Goal: Transaction & Acquisition: Purchase product/service

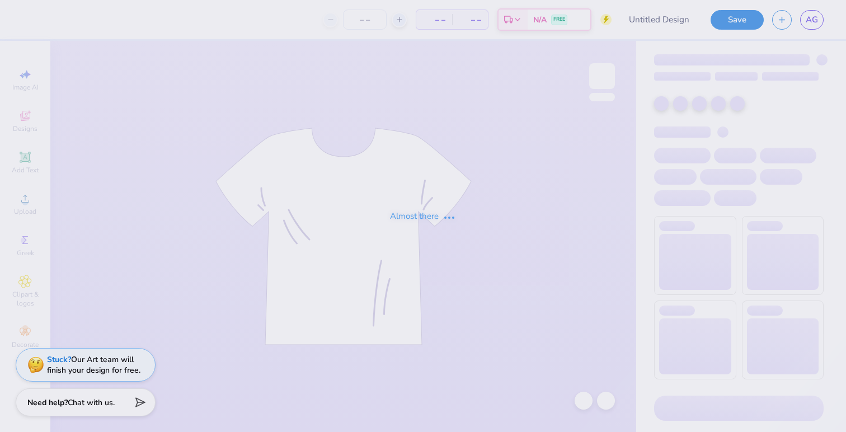
type input "Theta CNO"
type input "24"
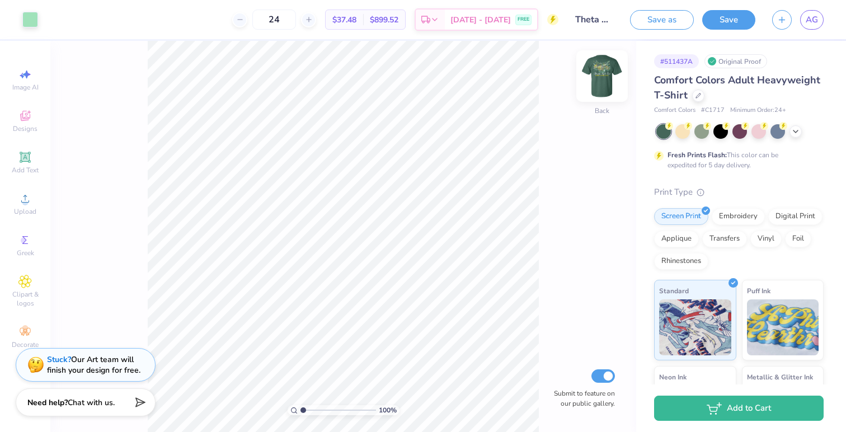
click at [602, 76] on img at bounding box center [601, 76] width 45 height 45
click at [90, 21] on icon at bounding box center [88, 18] width 9 height 9
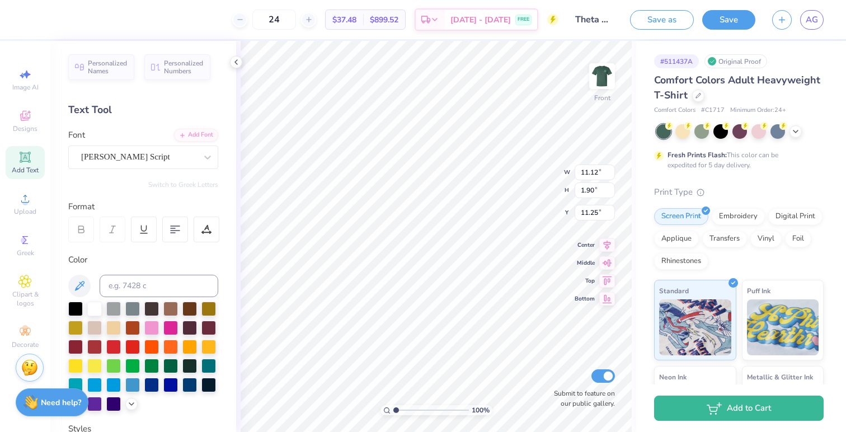
type textarea "C"
type textarea "Girls in Glitter"
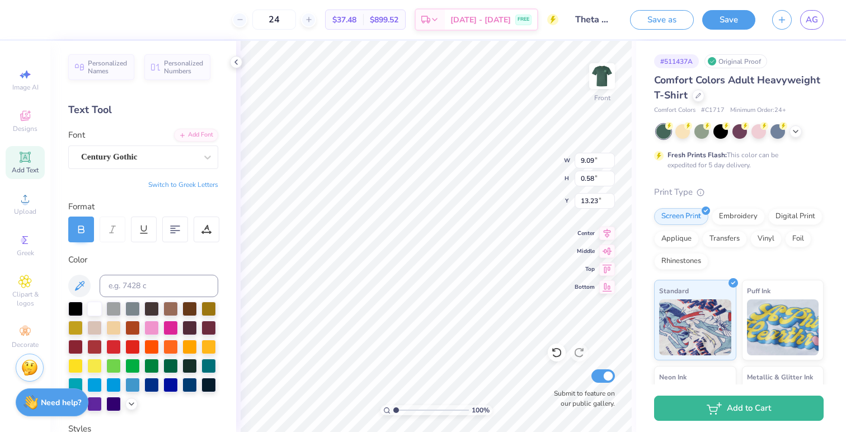
type input "9.09"
type input "0.58"
type input "13.23"
type textarea "KAPPA ALPHA THETA CNO FALL 2025"
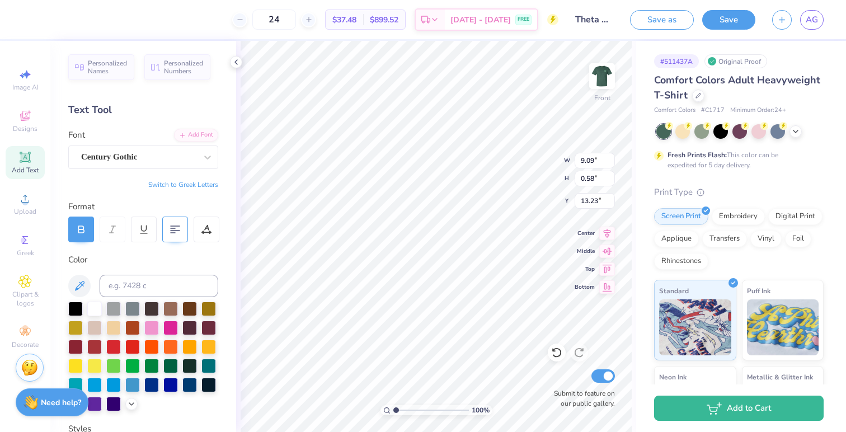
click at [177, 227] on icon at bounding box center [175, 229] width 10 height 10
click at [230, 277] on div "Personalized Names Personalized Numbers Text Tool Add Font Font Century Gothic …" at bounding box center [143, 236] width 186 height 391
type input "13.22"
type input "11.48"
type input "9.09"
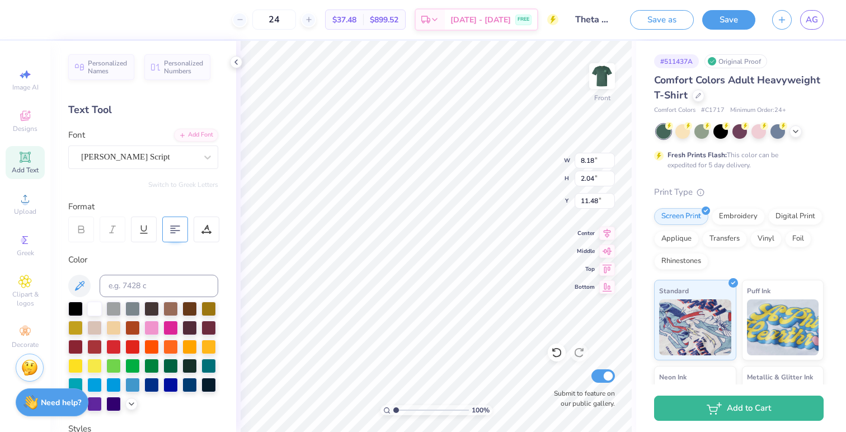
type input "1.57"
type input "13.75"
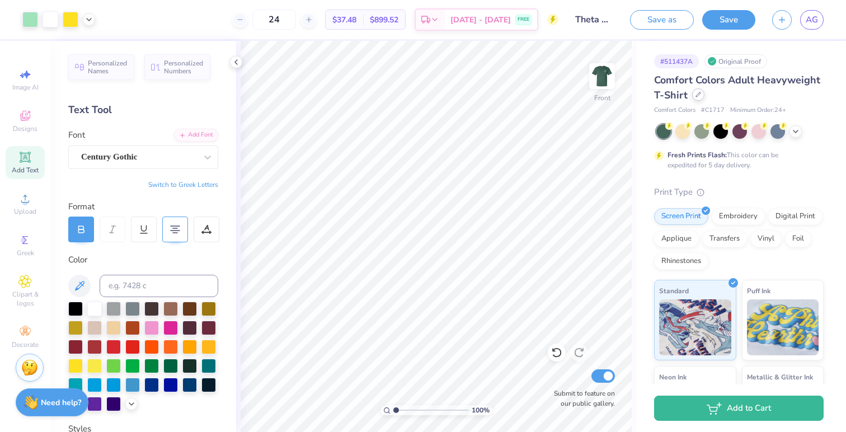
click at [695, 95] on icon at bounding box center [698, 95] width 6 height 6
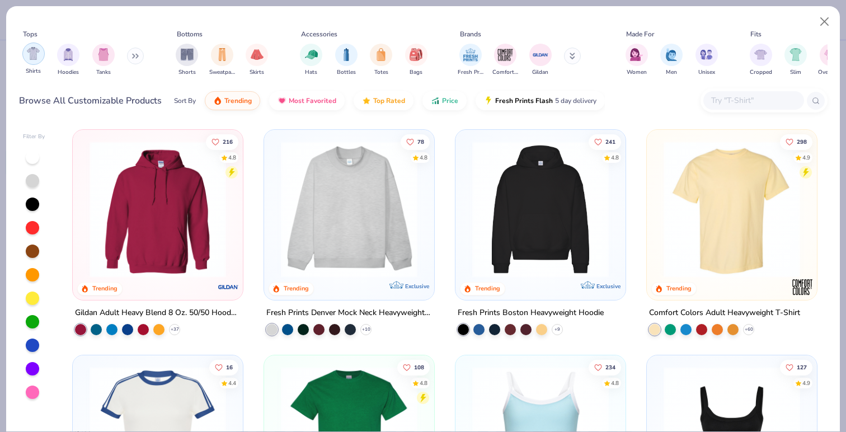
click at [32, 54] on img "filter for Shirts" at bounding box center [33, 53] width 13 height 13
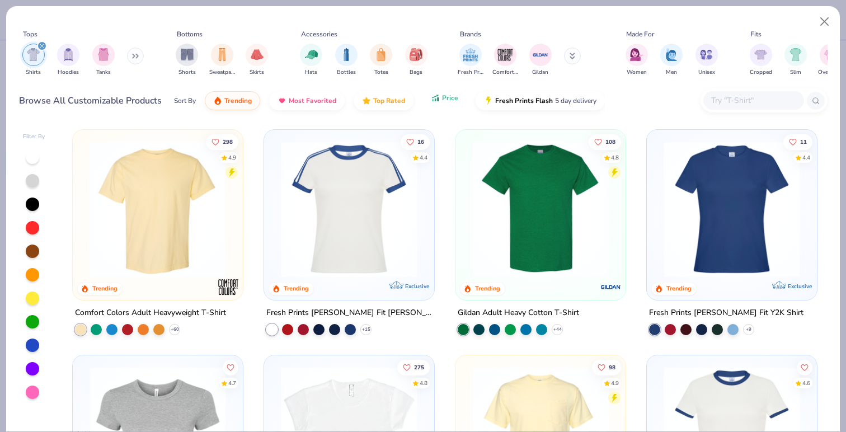
click at [452, 104] on button "Price" at bounding box center [444, 97] width 44 height 19
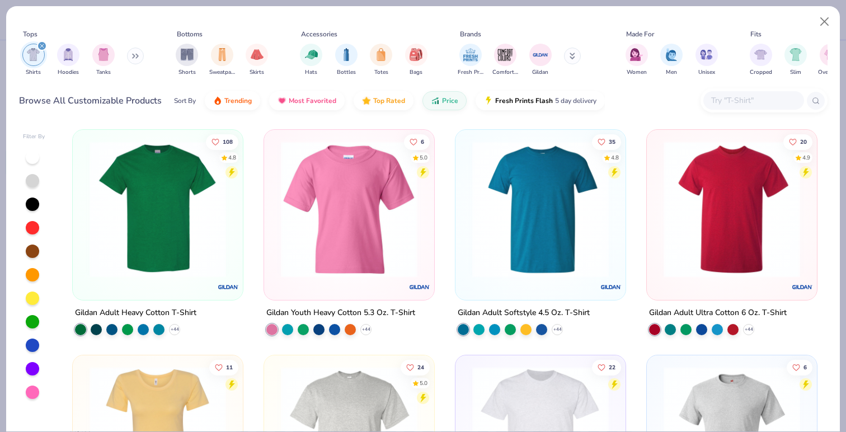
click at [471, 237] on img at bounding box center [540, 209] width 148 height 136
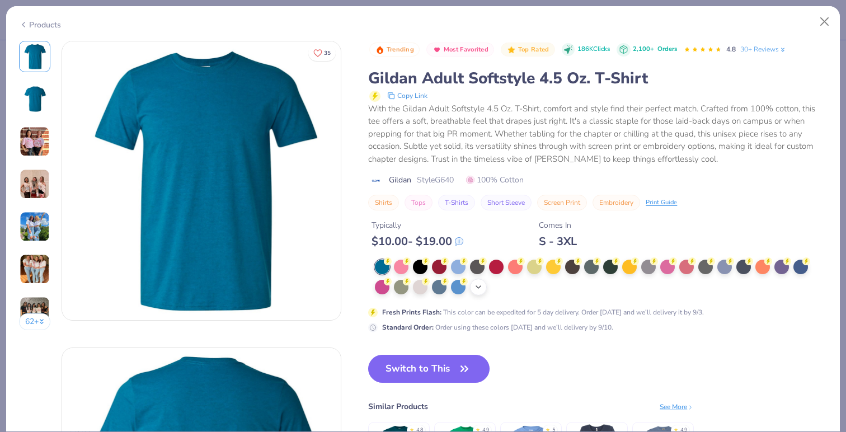
click at [476, 286] on polyline at bounding box center [478, 287] width 4 height 2
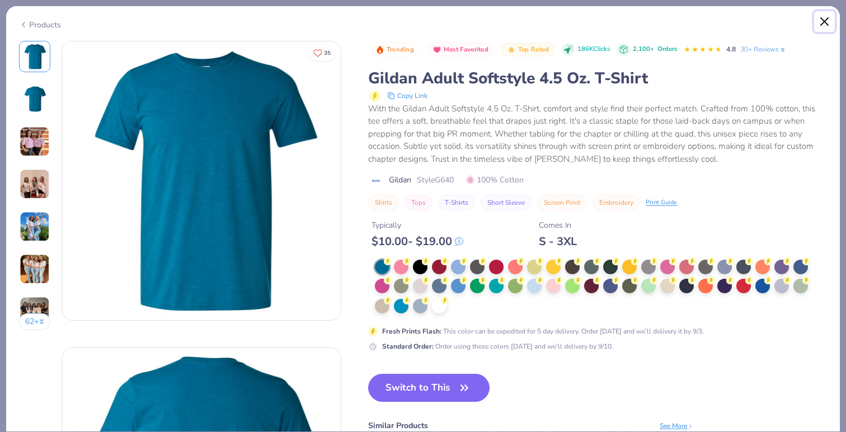
click at [827, 18] on button "Close" at bounding box center [824, 21] width 21 height 21
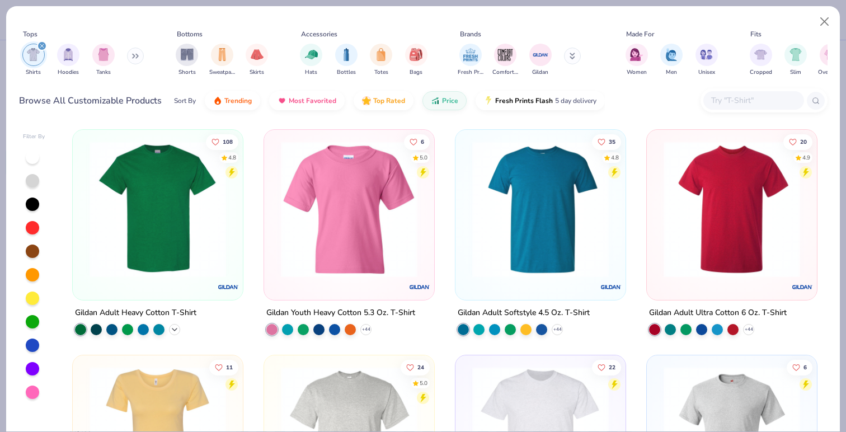
click at [180, 327] on div "+ 44" at bounding box center [174, 329] width 11 height 11
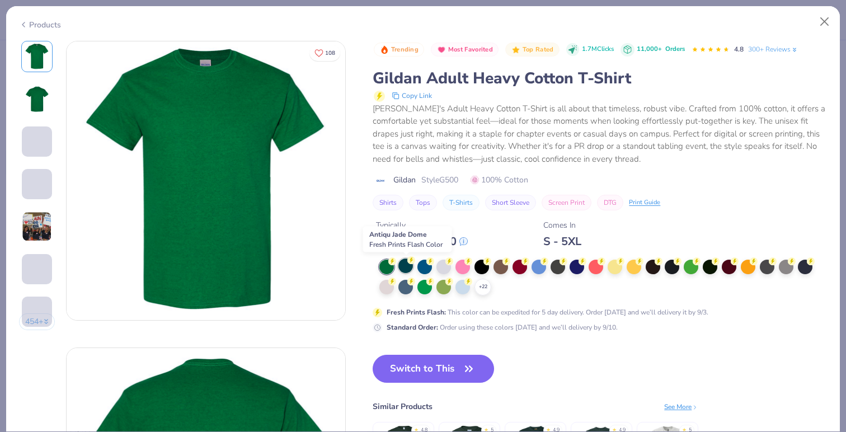
click at [407, 266] on div at bounding box center [405, 265] width 15 height 15
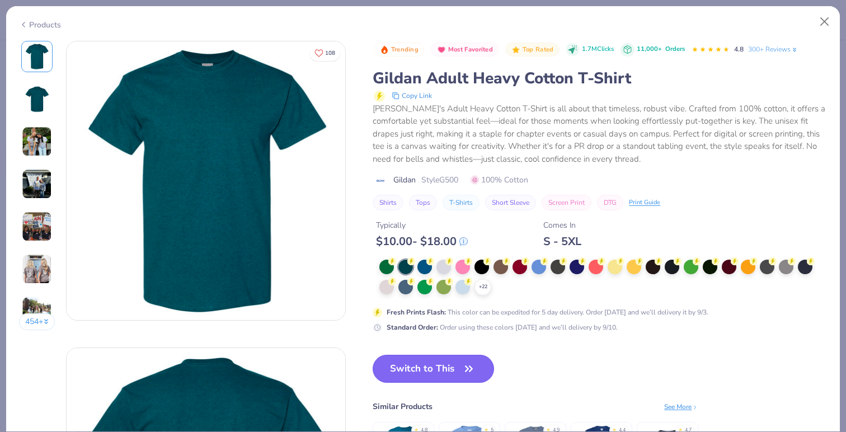
click at [446, 371] on button "Switch to This" at bounding box center [432, 369] width 121 height 28
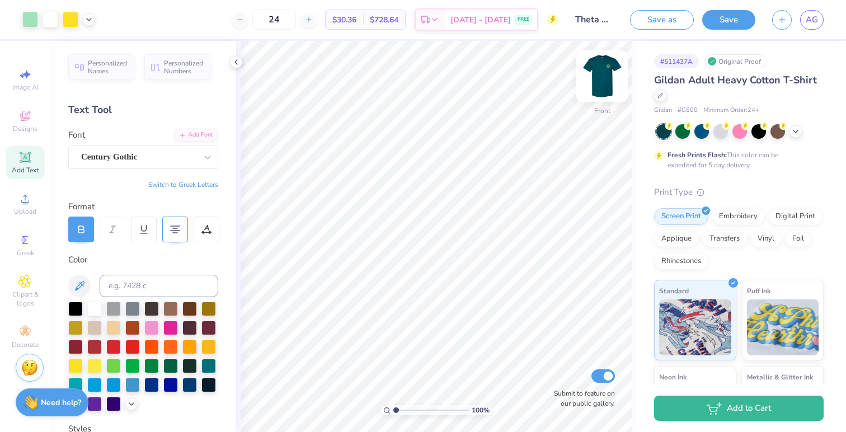
click at [606, 75] on img at bounding box center [601, 76] width 45 height 45
click at [606, 75] on img at bounding box center [602, 76] width 22 height 22
click at [89, 22] on icon at bounding box center [88, 18] width 9 height 9
click at [67, 20] on div at bounding box center [71, 19] width 16 height 16
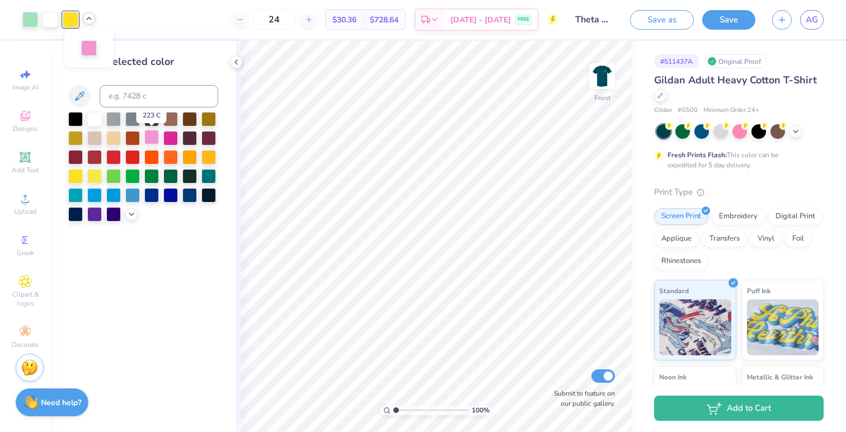
click at [153, 136] on div at bounding box center [151, 137] width 15 height 15
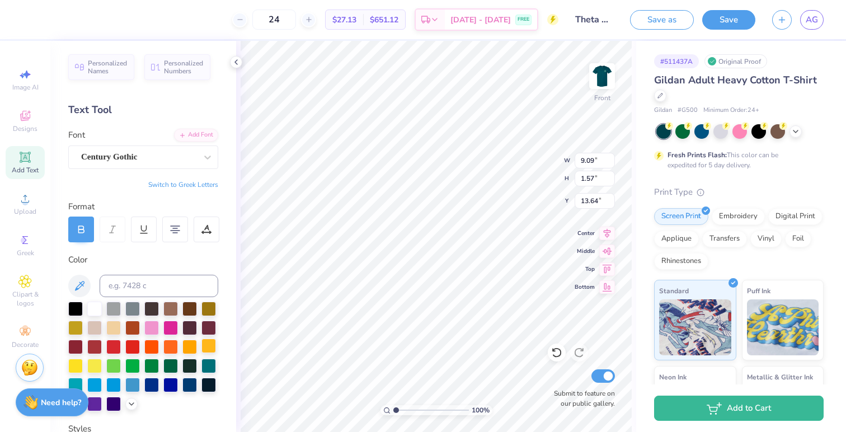
click at [215, 345] on div at bounding box center [208, 345] width 15 height 15
click at [74, 21] on div at bounding box center [71, 19] width 16 height 16
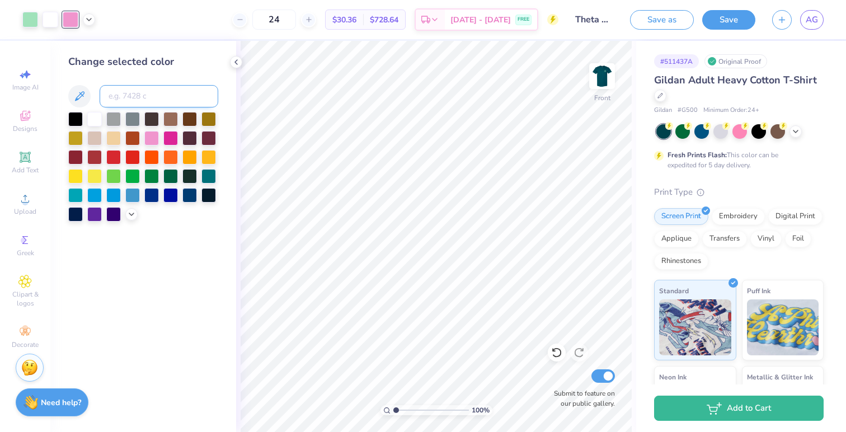
click at [135, 98] on input at bounding box center [159, 96] width 119 height 22
type input "351"
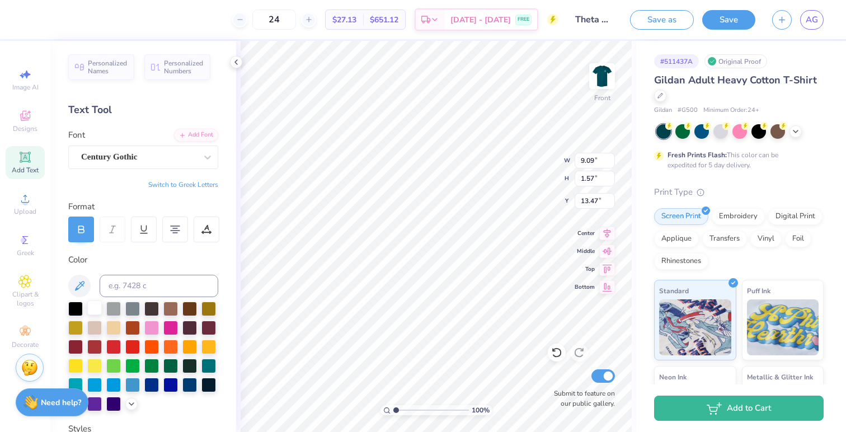
click at [92, 302] on div at bounding box center [94, 307] width 15 height 15
click at [661, 97] on icon at bounding box center [660, 95] width 6 height 6
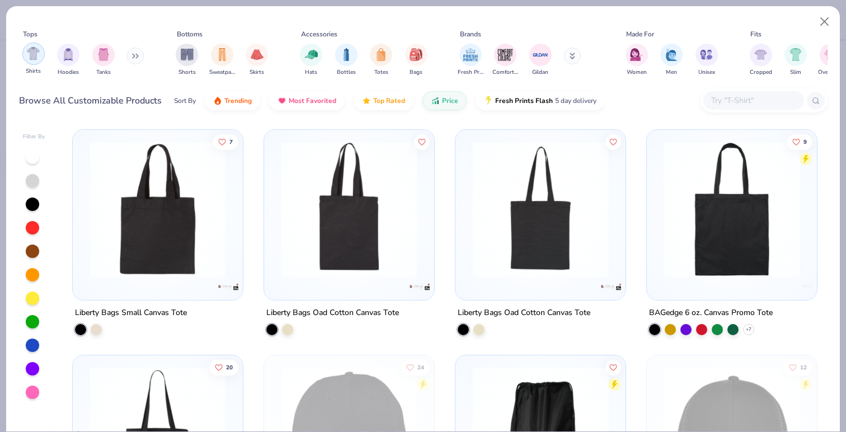
click at [40, 58] on div "filter for Shirts" at bounding box center [33, 54] width 22 height 22
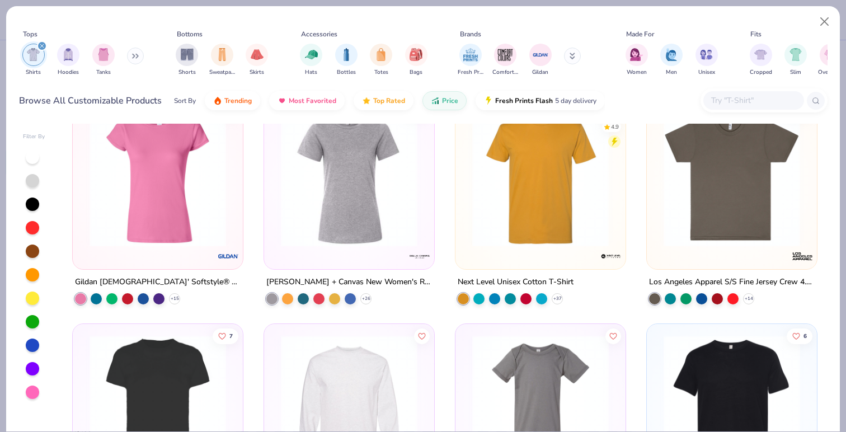
scroll to position [1384, 0]
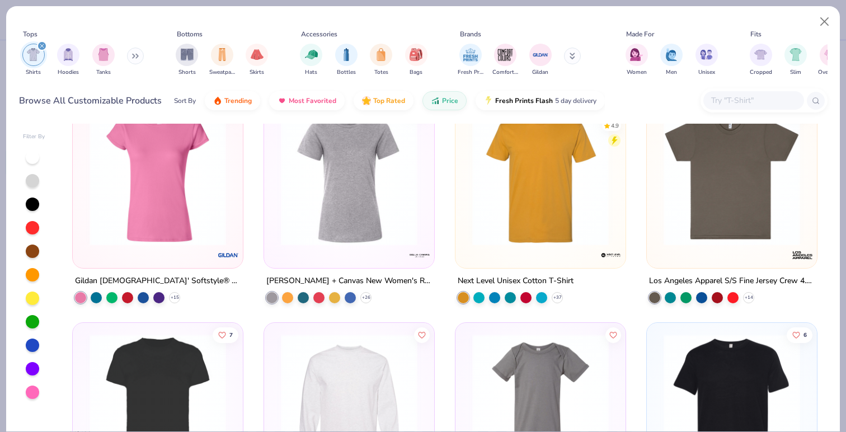
click at [736, 102] on input "text" at bounding box center [753, 100] width 86 height 13
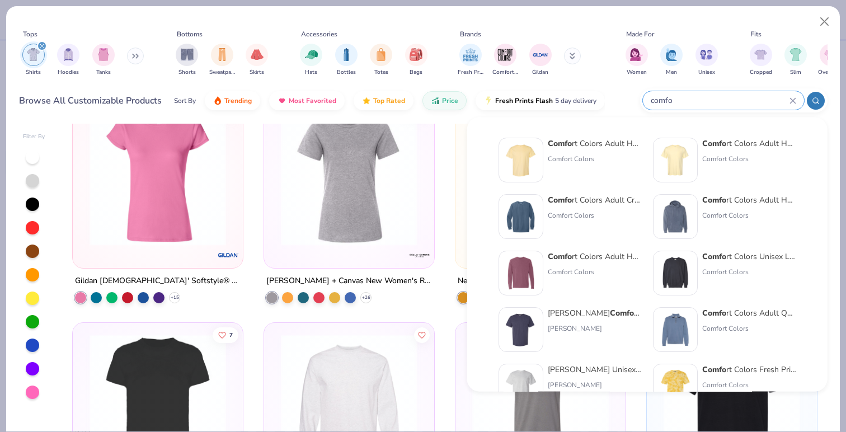
type input "comfo"
click at [589, 158] on div "Comfort Colors" at bounding box center [595, 159] width 94 height 10
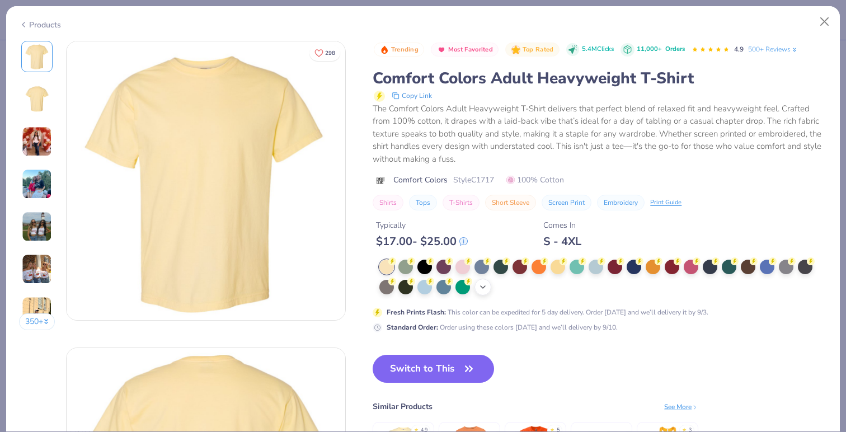
click at [488, 288] on div "+ 38" at bounding box center [482, 287] width 17 height 17
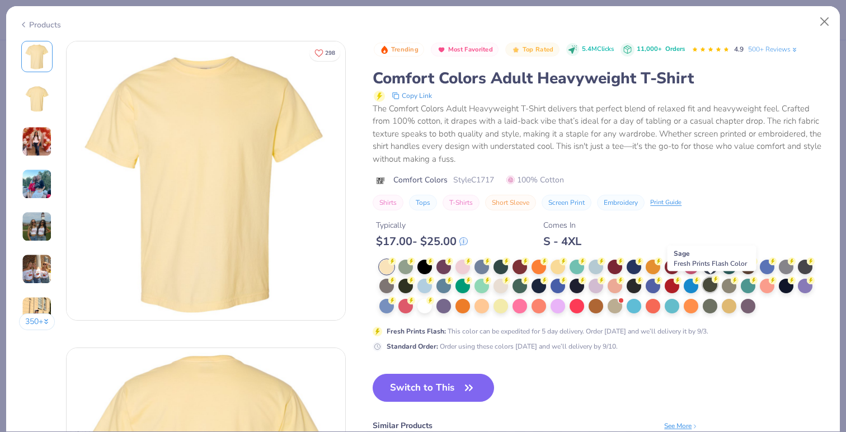
click at [708, 287] on div at bounding box center [709, 284] width 15 height 15
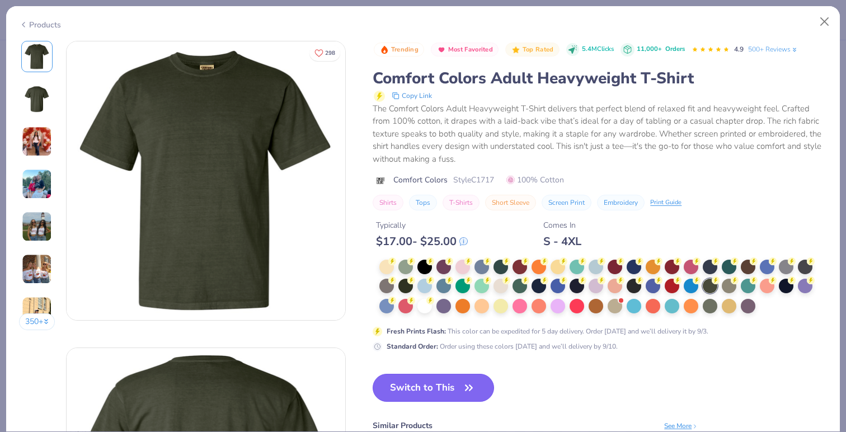
click at [437, 381] on button "Switch to This" at bounding box center [432, 388] width 121 height 28
